Goal: Task Accomplishment & Management: Complete application form

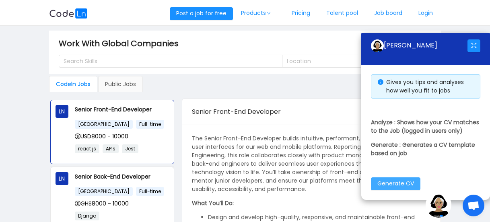
click at [394, 184] on button "Generate CV" at bounding box center [396, 184] width 50 height 13
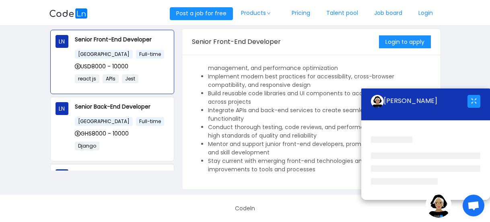
scroll to position [121, 0]
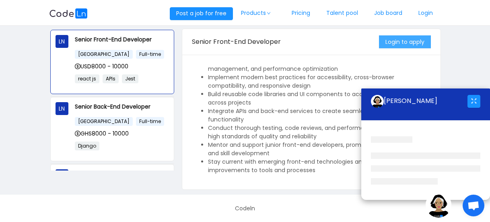
click at [410, 38] on button "Login to apply" at bounding box center [405, 41] width 52 height 13
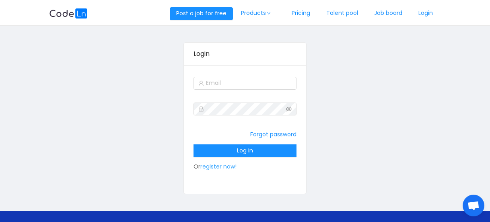
click at [225, 166] on link "register now!" at bounding box center [219, 167] width 36 height 8
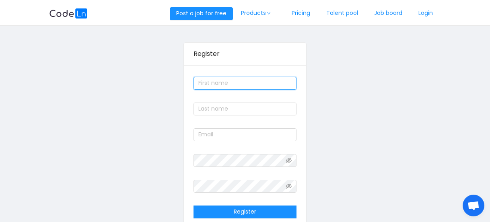
click at [232, 87] on input "text" at bounding box center [245, 83] width 103 height 13
click at [234, 86] on input "text" at bounding box center [245, 83] width 103 height 13
type input "[PERSON_NAME]"
type input "Normanyo"
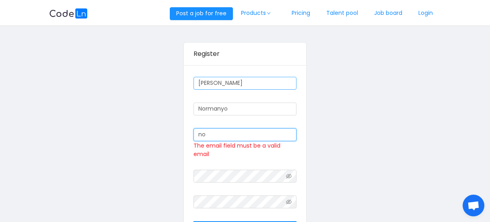
type input "n"
type input "[EMAIL_ADDRESS][DOMAIN_NAME]"
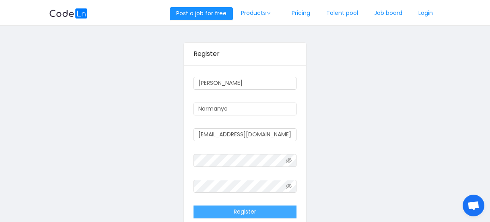
click at [233, 212] on button "Register" at bounding box center [245, 212] width 103 height 13
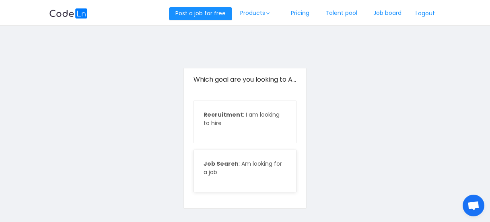
click at [221, 170] on p "Job Search : Am looking for a job" at bounding box center [245, 168] width 83 height 17
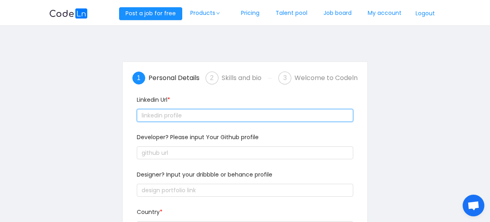
click at [194, 116] on input "text" at bounding box center [245, 115] width 217 height 13
paste input "text"
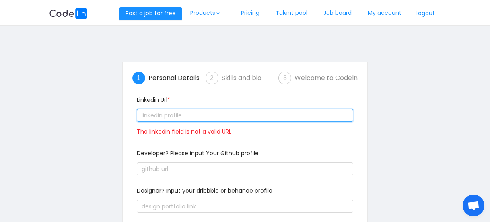
click at [210, 115] on input "text" at bounding box center [245, 115] width 217 height 13
paste input "text"
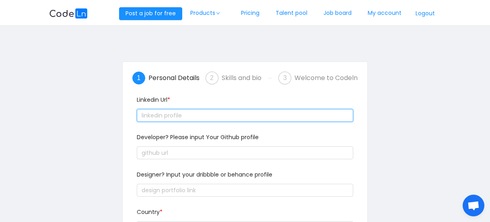
click at [220, 111] on input "text" at bounding box center [245, 115] width 217 height 13
paste input "text"
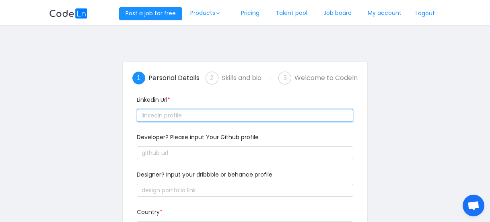
paste input "text"
click at [215, 120] on input "text" at bounding box center [245, 115] width 217 height 13
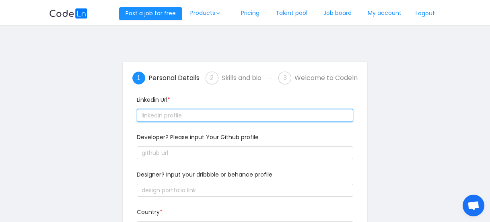
click at [269, 117] on input "text" at bounding box center [245, 115] width 217 height 13
paste input "text"
click at [269, 117] on input "text" at bounding box center [245, 115] width 217 height 13
paste input "text"
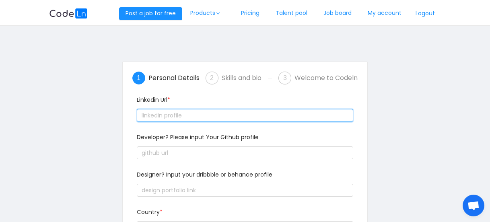
click at [276, 110] on input "text" at bounding box center [245, 115] width 217 height 13
